Goal: Information Seeking & Learning: Learn about a topic

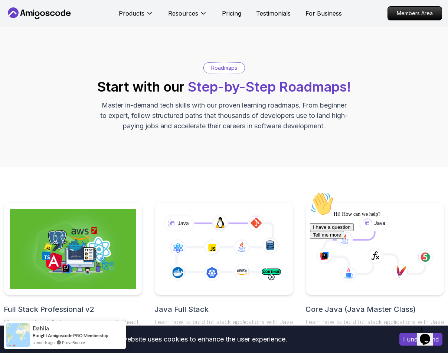
click at [430, 337] on icon "Opens Chat This icon Opens the chat window." at bounding box center [425, 339] width 12 height 12
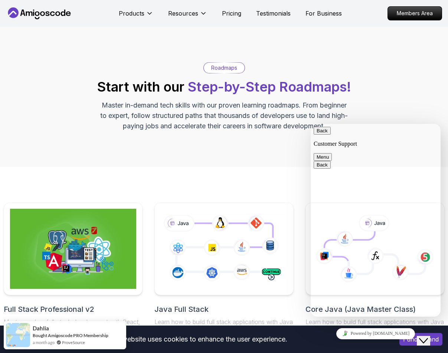
click at [428, 338] on icon "$i18n('chat', 'chat_widget')" at bounding box center [423, 340] width 9 height 5
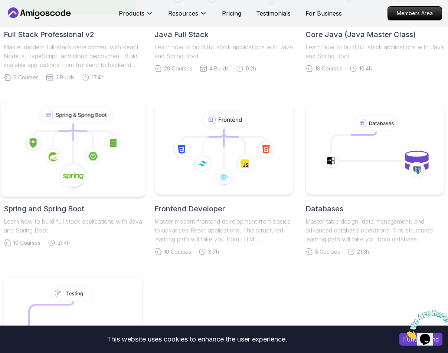
scroll to position [260, 0]
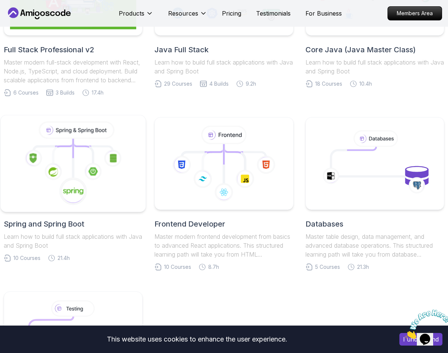
click at [88, 164] on icon at bounding box center [92, 171] width 17 height 17
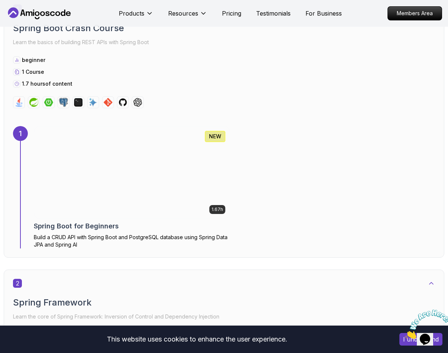
scroll to position [408, 0]
